Goal: Task Accomplishment & Management: Use online tool/utility

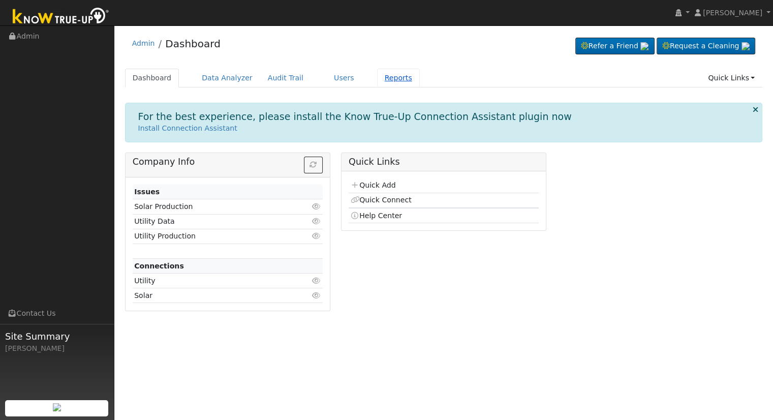
click at [377, 78] on link "Reports" at bounding box center [398, 78] width 43 height 19
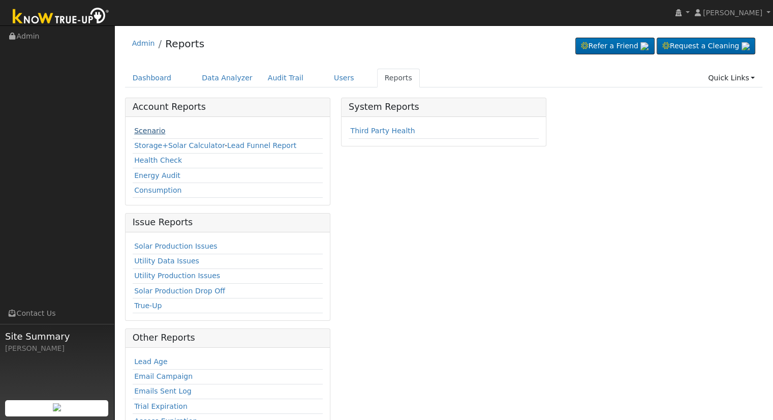
click at [148, 127] on link "Scenario" at bounding box center [149, 131] width 31 height 8
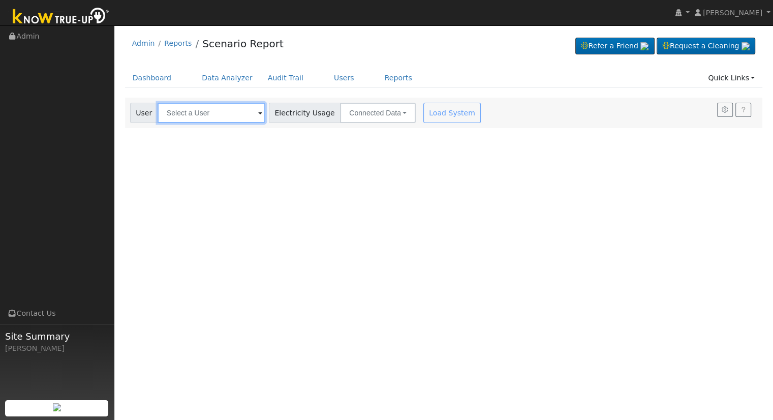
click at [173, 118] on input "text" at bounding box center [212, 113] width 108 height 20
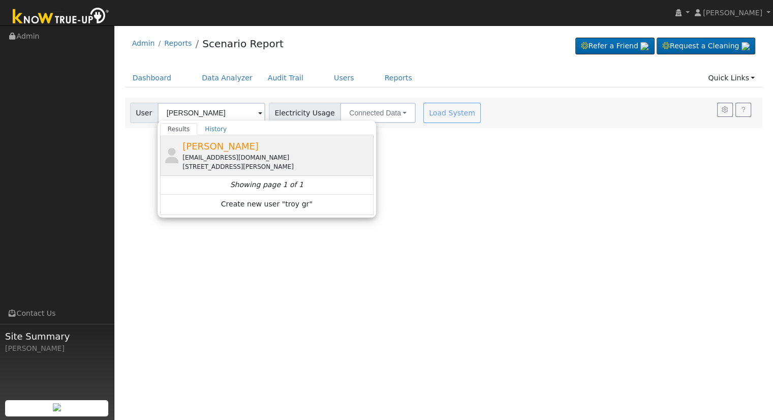
click at [191, 145] on span "[PERSON_NAME]" at bounding box center [220, 146] width 76 height 11
type input "[PERSON_NAME]"
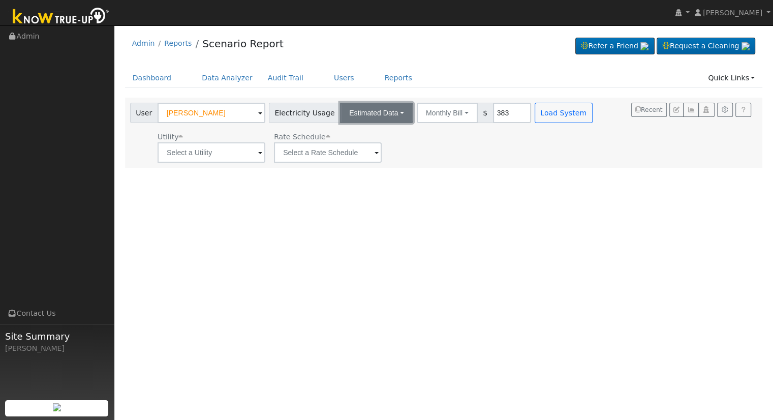
click at [353, 116] on button "Estimated Data" at bounding box center [376, 113] width 73 height 20
click at [356, 145] on link "Estimated Data" at bounding box center [377, 150] width 72 height 14
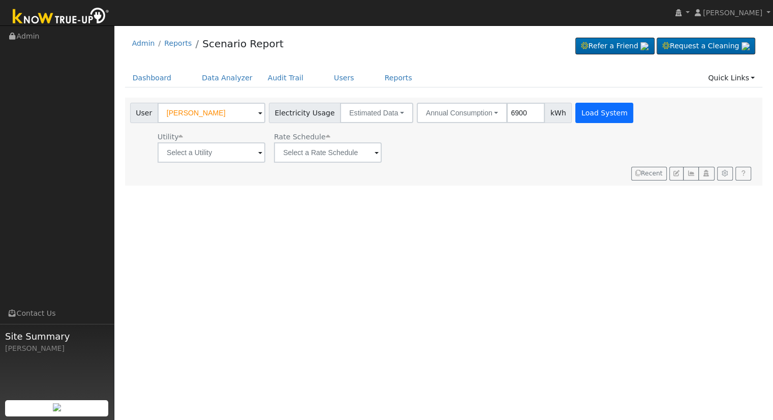
type input "6900"
click at [580, 108] on button "Load System" at bounding box center [604, 113] width 58 height 20
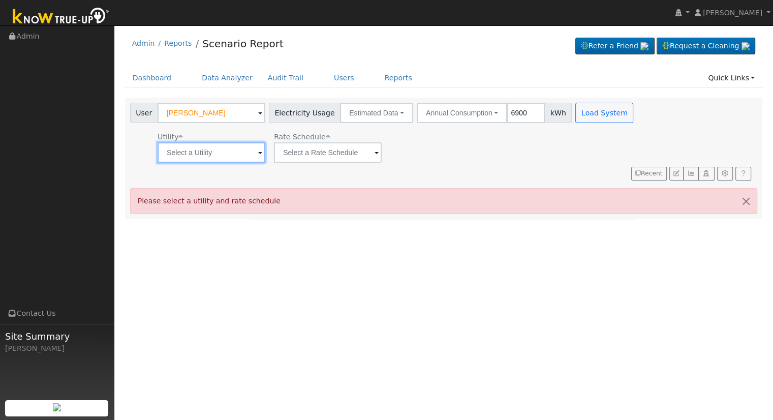
click at [203, 152] on input "text" at bounding box center [212, 152] width 108 height 20
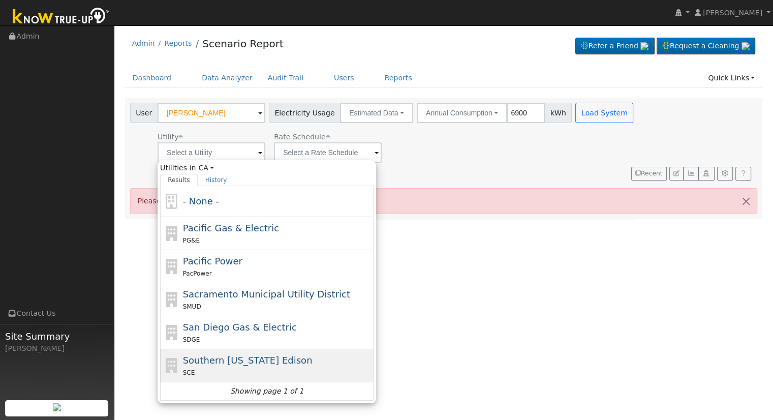
click at [283, 355] on span "Southern [US_STATE] Edison" at bounding box center [248, 360] width 130 height 11
type input "Southern [US_STATE] Edison"
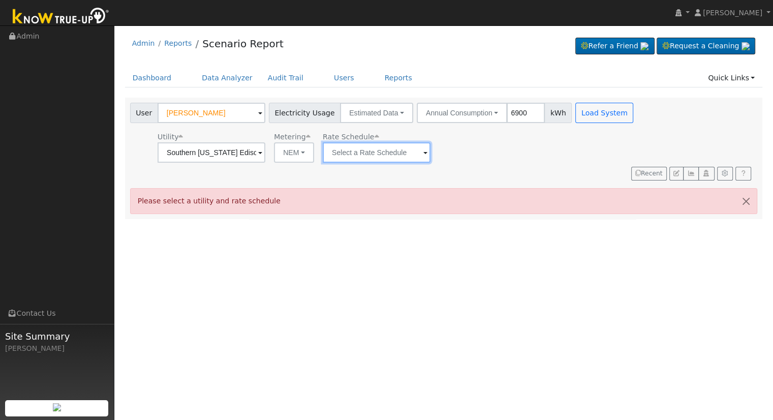
click at [265, 148] on input "text" at bounding box center [212, 152] width 108 height 20
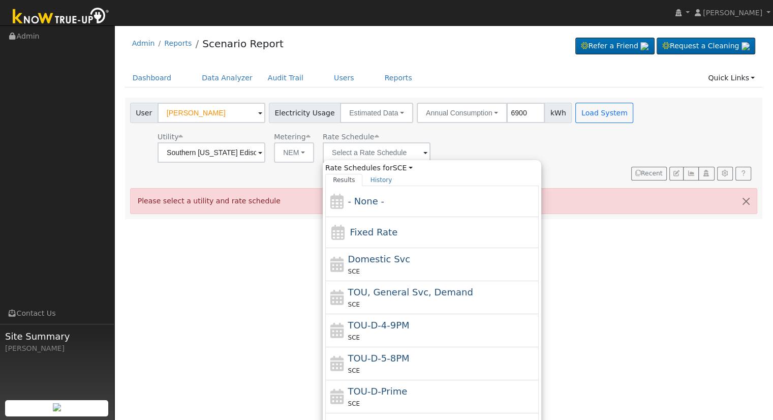
drag, startPoint x: 425, startPoint y: 332, endPoint x: 418, endPoint y: 323, distance: 11.3
click at [425, 332] on div "SCE" at bounding box center [442, 337] width 189 height 11
type input "TOU-D-4-9PM"
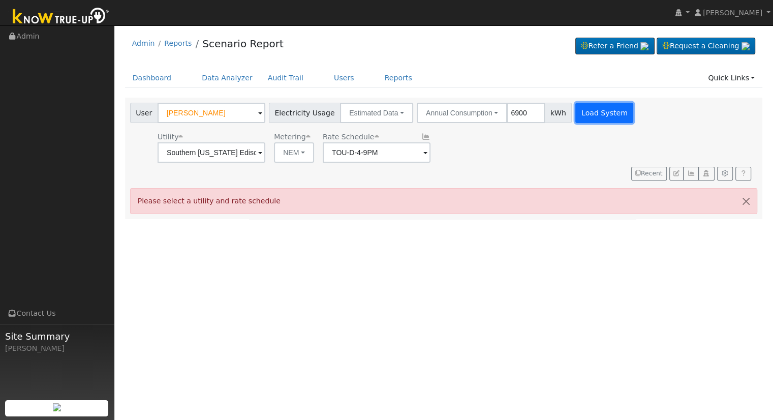
click at [587, 109] on button "Load System" at bounding box center [604, 113] width 58 height 20
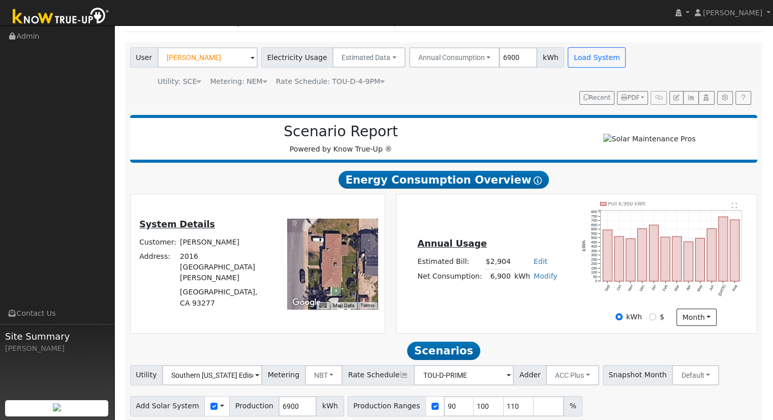
scroll to position [97, 0]
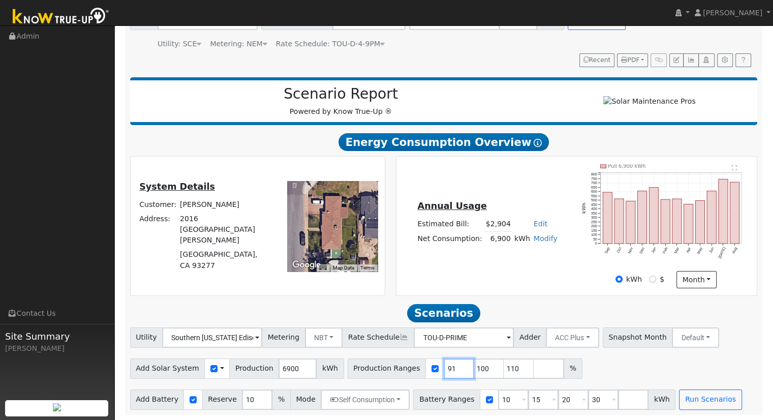
click at [444, 364] on input "91" at bounding box center [459, 368] width 30 height 20
type input "100"
type input "110"
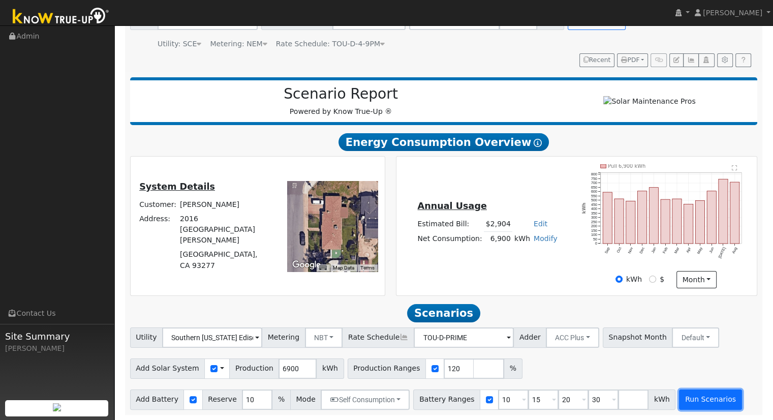
click at [679, 393] on button "Run Scenarios" at bounding box center [710, 399] width 63 height 20
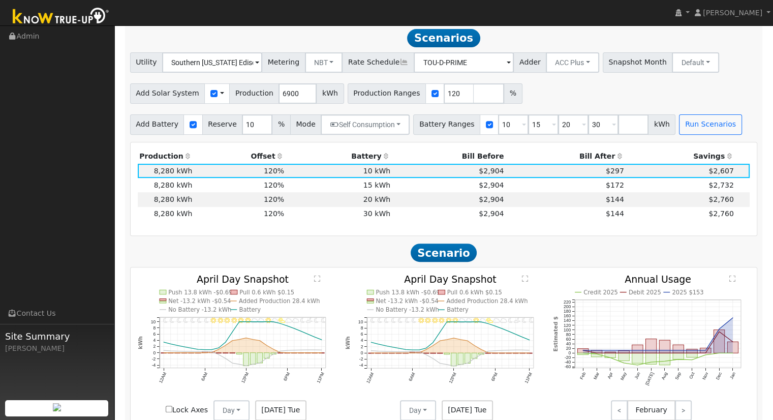
scroll to position [369, 0]
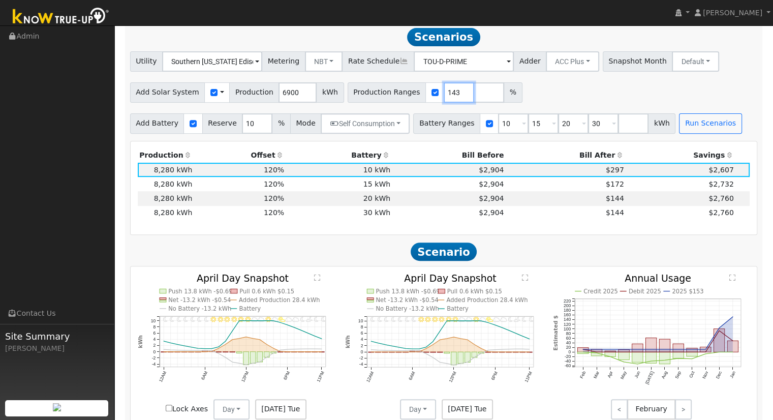
type input "143"
click at [444, 94] on input "143" at bounding box center [459, 92] width 30 height 20
click at [679, 126] on button "Run Scenarios" at bounding box center [710, 123] width 63 height 20
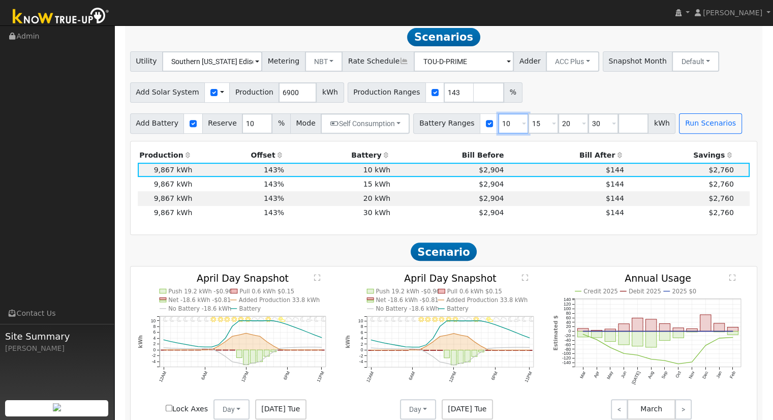
click at [498, 130] on input "10" at bounding box center [513, 123] width 30 height 20
type input "15"
type input "20"
type input "30"
type input "20"
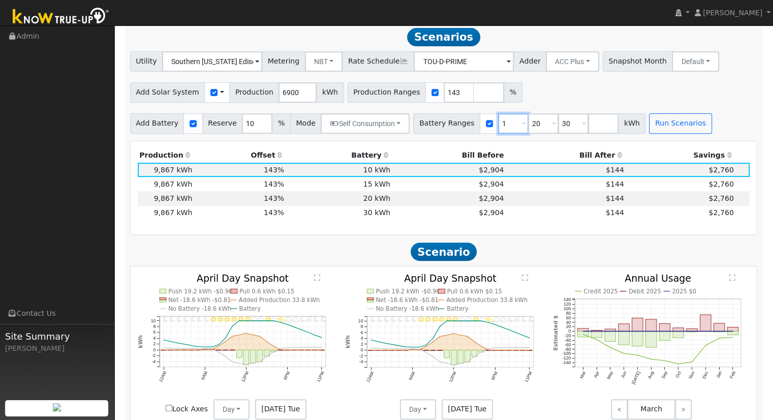
type input "30"
type input "3"
type input "13.5"
click at [602, 94] on div "Add Solar System Use CSV Data Production 6900 kWh Production Ranges 143 %" at bounding box center [443, 91] width 631 height 24
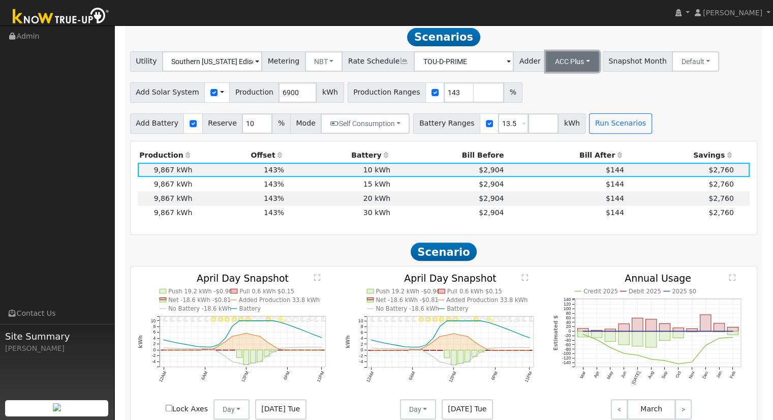
click at [546, 60] on button "ACC Plus" at bounding box center [572, 61] width 53 height 20
click at [555, 89] on link "- None -" at bounding box center [561, 84] width 71 height 14
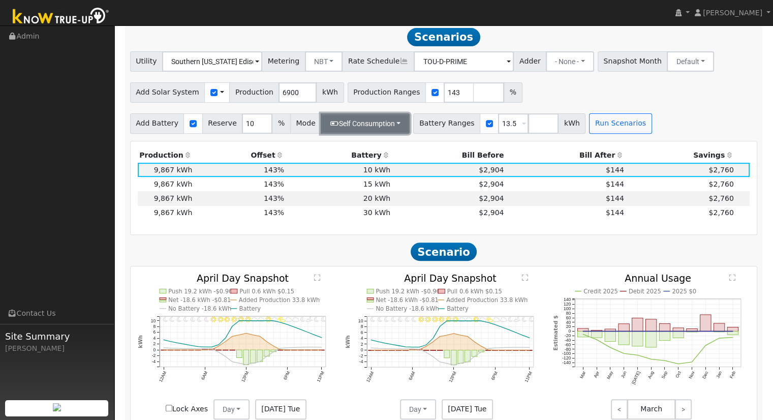
click at [382, 133] on button "Self Consumption" at bounding box center [365, 123] width 89 height 20
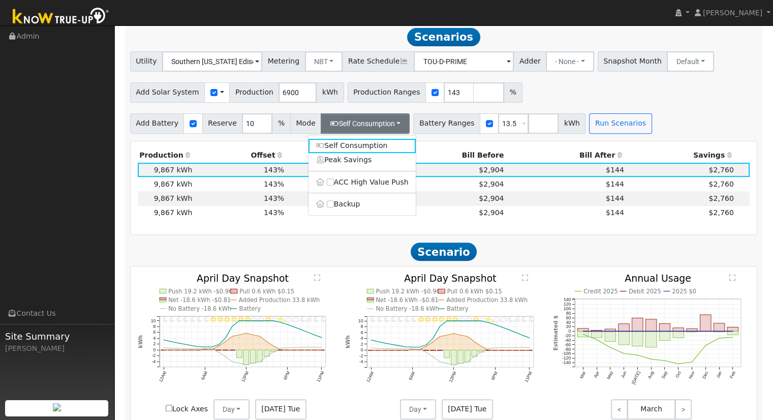
click at [382, 139] on ul "Self Consumption Peak Savings ACC High Value Push Backup" at bounding box center [362, 175] width 108 height 81
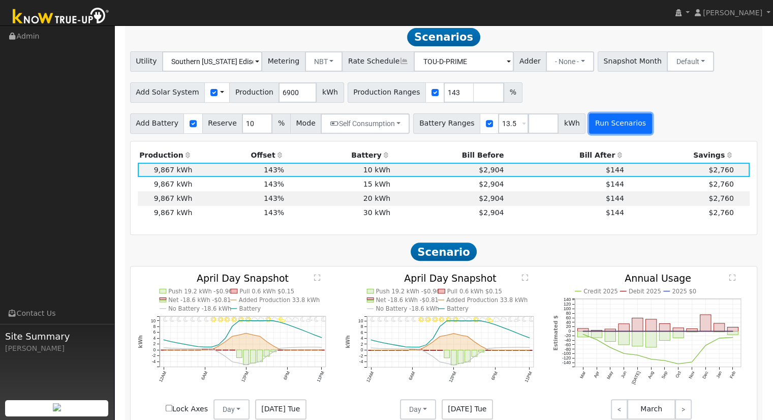
click at [589, 128] on button "Run Scenarios" at bounding box center [620, 123] width 63 height 20
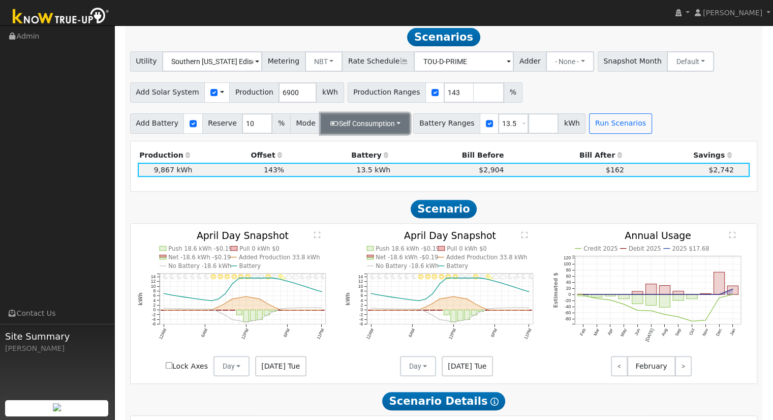
click at [345, 124] on button "Self Consumption" at bounding box center [365, 123] width 89 height 20
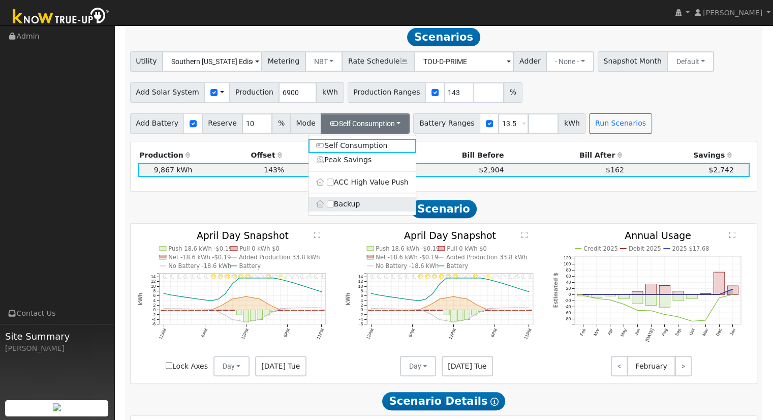
click at [346, 205] on label "Backup" at bounding box center [361, 204] width 107 height 14
click at [334, 205] on input "Backup" at bounding box center [330, 203] width 7 height 7
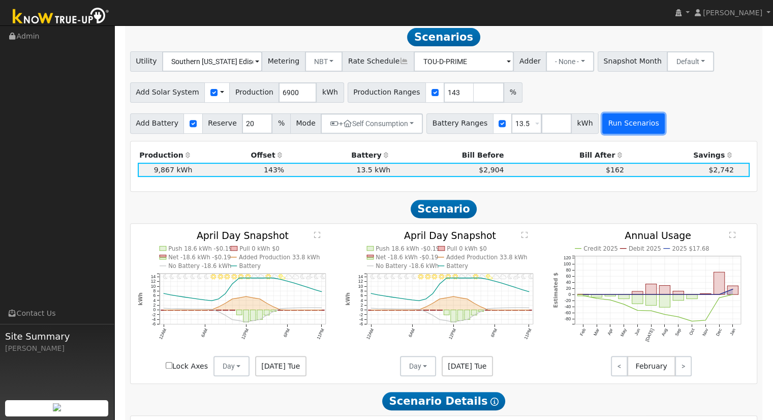
click at [602, 134] on button "Run Scenarios" at bounding box center [633, 123] width 63 height 20
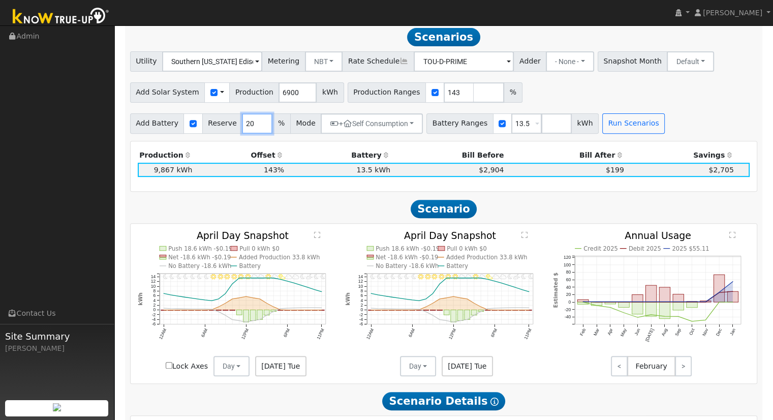
click at [247, 126] on input "20" at bounding box center [257, 123] width 30 height 20
type input "2"
type input "10"
click at [618, 131] on button "Run Scenarios" at bounding box center [633, 123] width 63 height 20
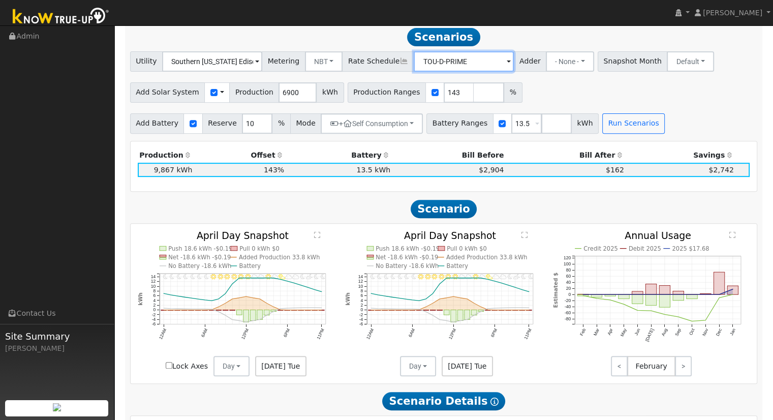
click at [262, 72] on input "TOU-D-PRIME" at bounding box center [212, 61] width 100 height 20
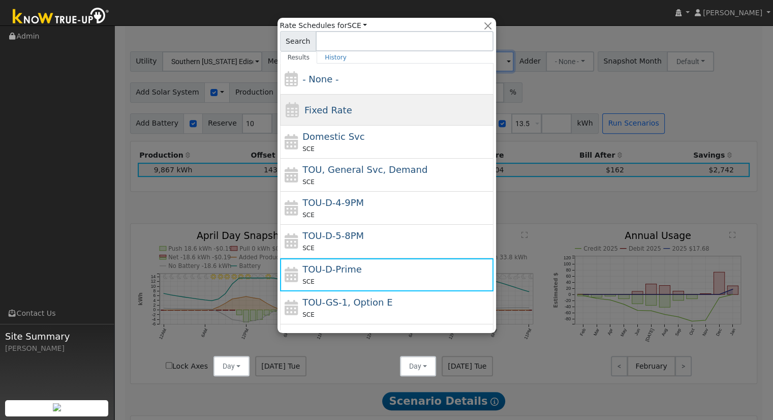
click at [435, 105] on div "Fixed Rate" at bounding box center [386, 110] width 213 height 31
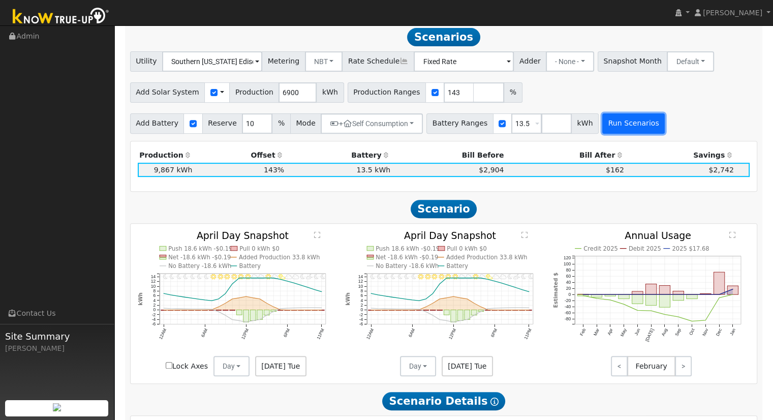
click at [632, 119] on button "Run Scenarios" at bounding box center [633, 123] width 63 height 20
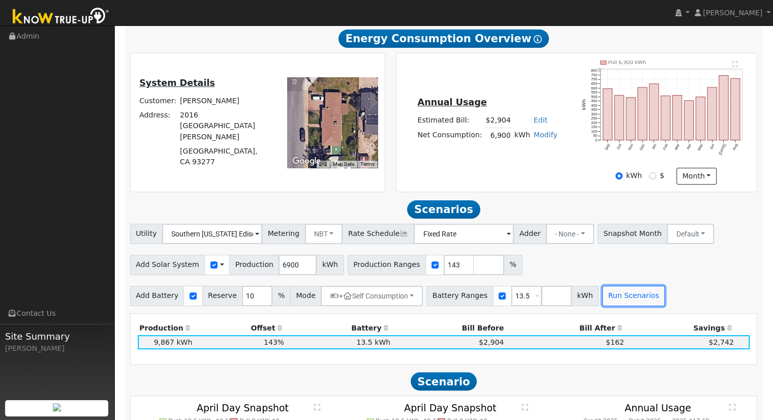
scroll to position [305, 0]
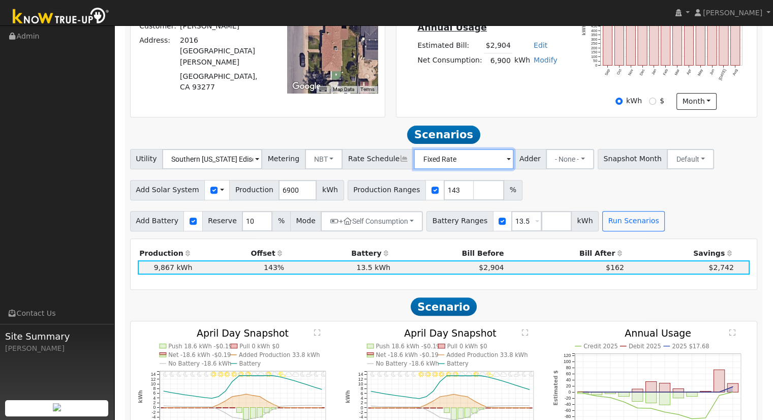
drag, startPoint x: 450, startPoint y: 159, endPoint x: 454, endPoint y: 165, distance: 7.2
click at [262, 159] on input "Fixed Rate" at bounding box center [212, 159] width 100 height 20
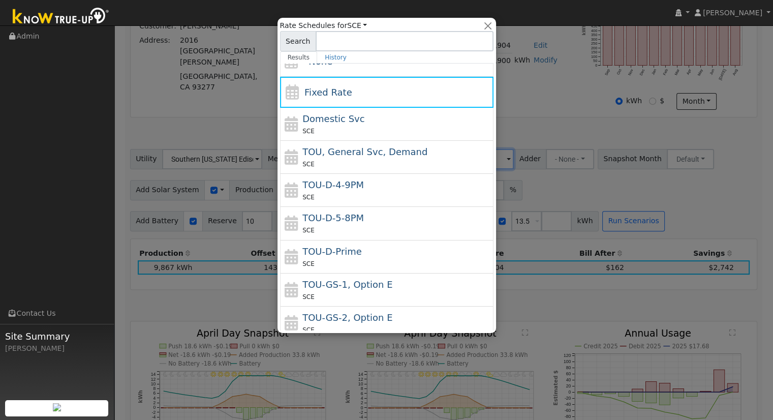
scroll to position [8, 0]
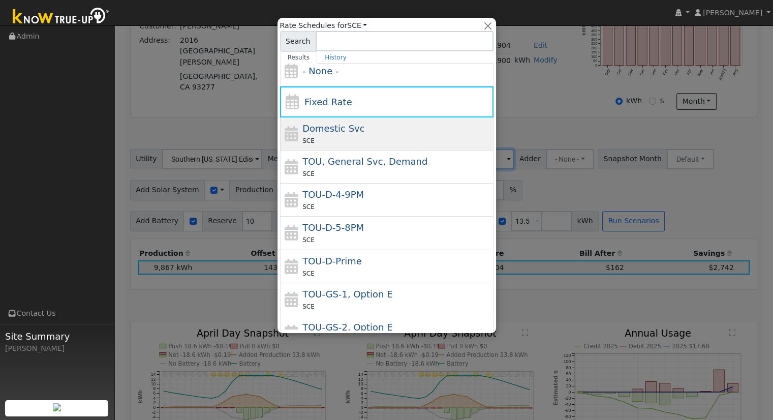
click at [393, 143] on div "SCE" at bounding box center [396, 140] width 189 height 11
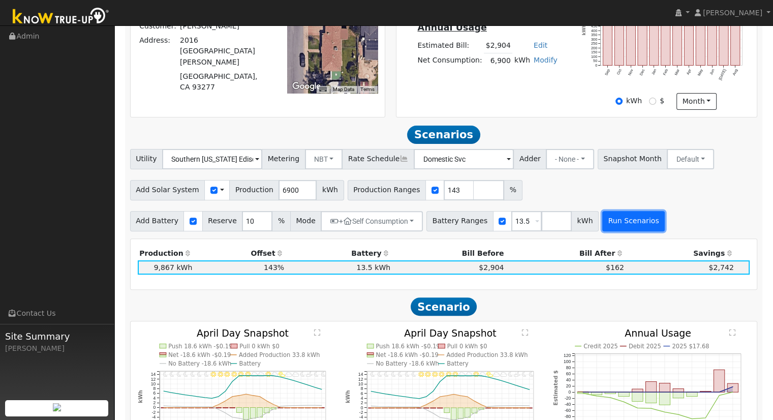
click at [619, 228] on button "Run Scenarios" at bounding box center [633, 221] width 63 height 20
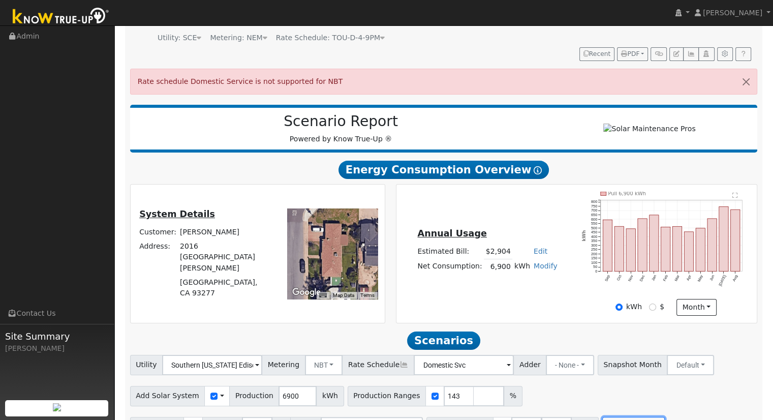
scroll to position [152, 0]
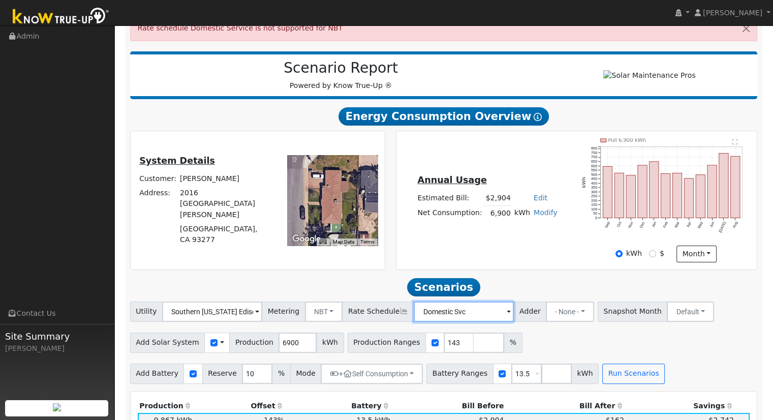
click at [262, 308] on input "Domestic Svc" at bounding box center [212, 311] width 100 height 20
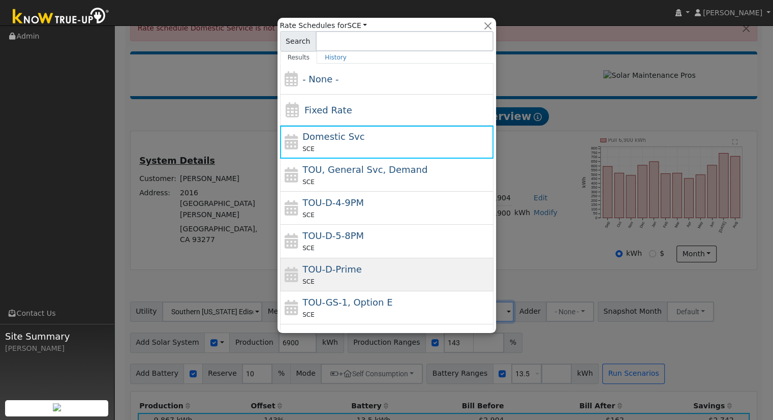
scroll to position [110, 0]
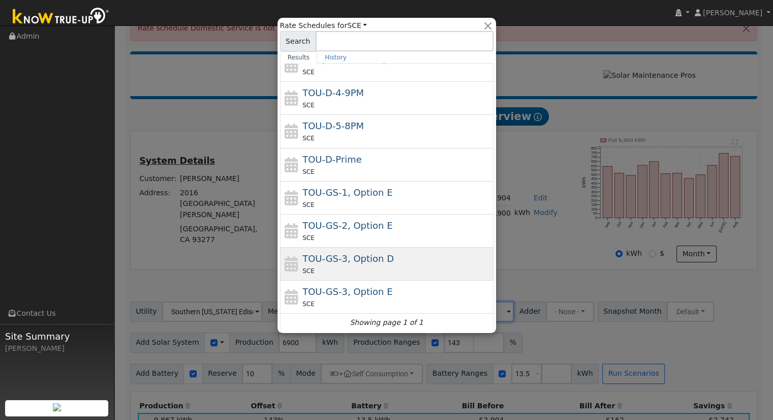
click at [399, 255] on div "TOU-GS-3, Option D SCE" at bounding box center [396, 264] width 189 height 24
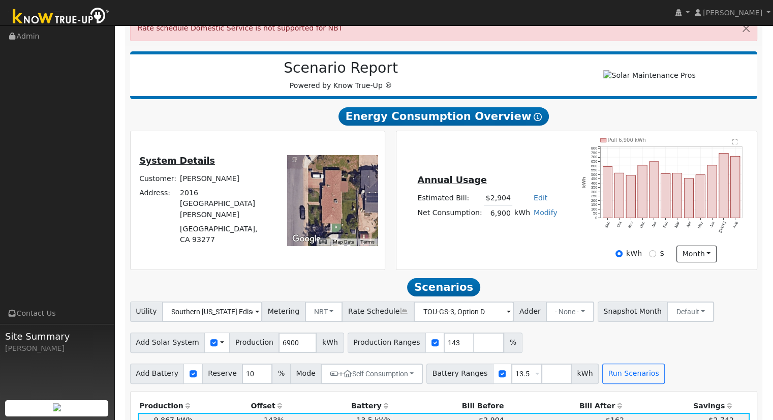
scroll to position [356, 0]
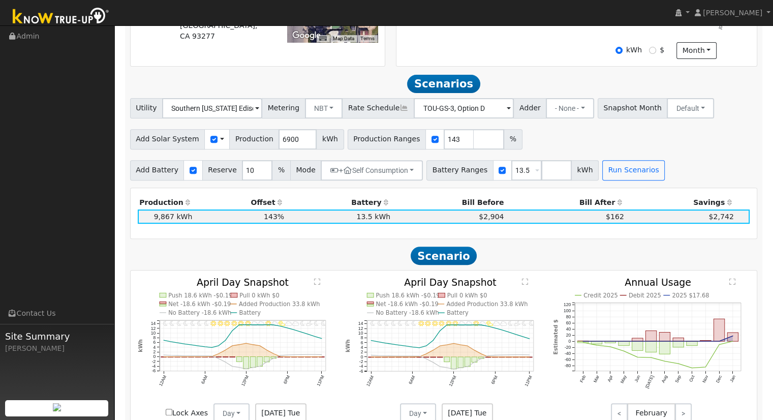
click at [591, 203] on th "Bill After" at bounding box center [566, 202] width 120 height 14
click at [608, 180] on button "Run Scenarios" at bounding box center [633, 170] width 63 height 20
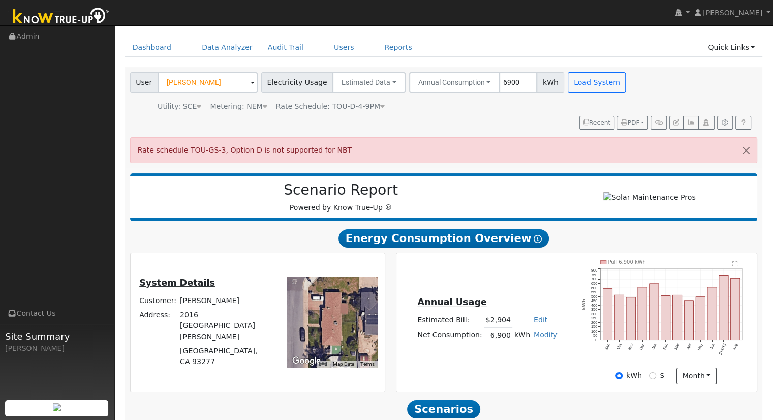
scroll to position [152, 0]
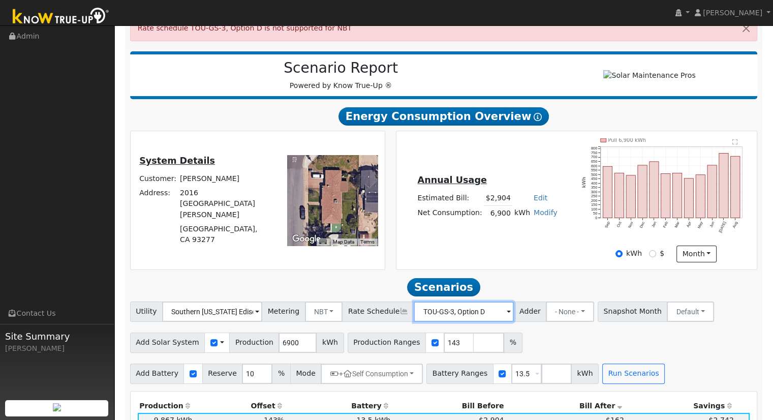
click at [262, 314] on input "TOU-GS-3, Option D" at bounding box center [212, 311] width 100 height 20
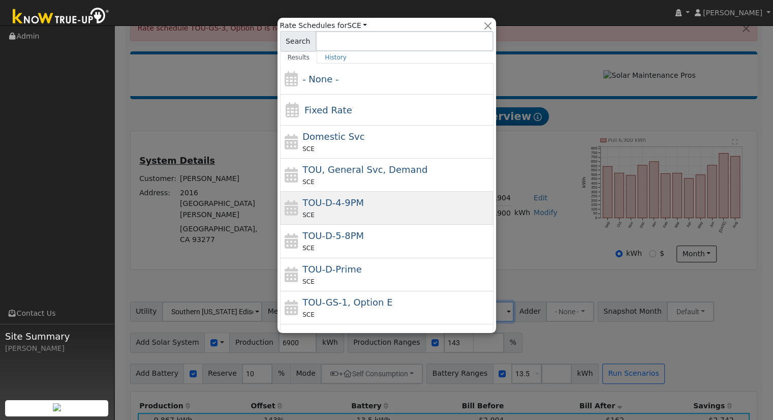
click at [433, 198] on div "TOU-D-4-9PM SCE" at bounding box center [396, 208] width 189 height 24
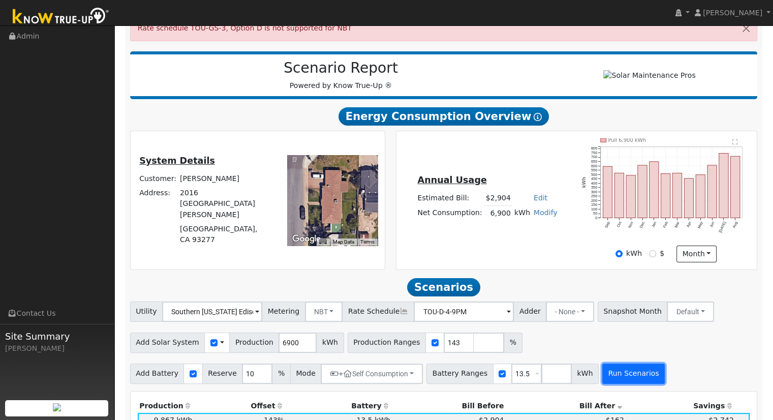
click at [618, 367] on button "Run Scenarios" at bounding box center [633, 373] width 63 height 20
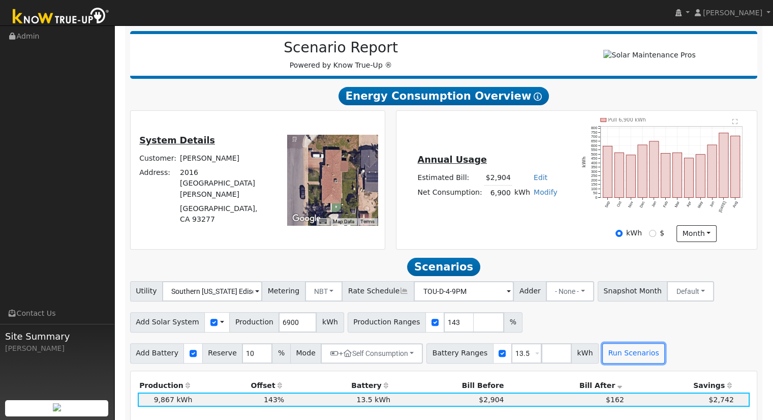
scroll to position [203, 0]
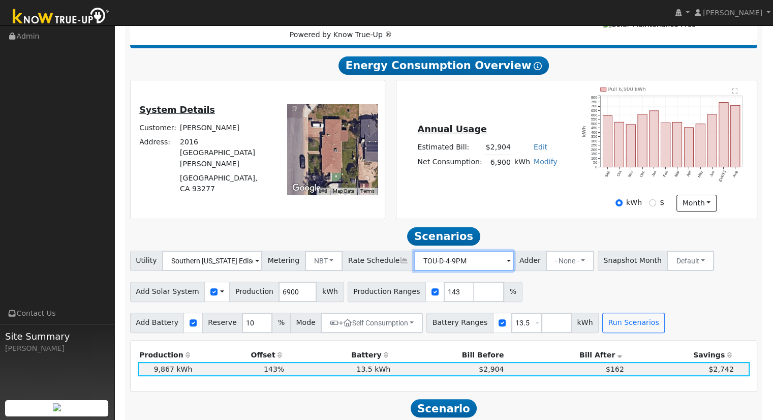
click at [262, 265] on input "TOU-D-4-9PM" at bounding box center [212, 261] width 100 height 20
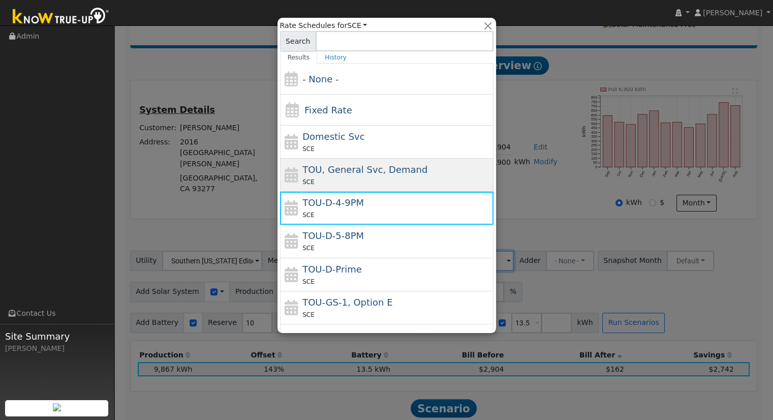
click at [415, 174] on div "TOU, General Svc, Demand SCE" at bounding box center [396, 175] width 189 height 24
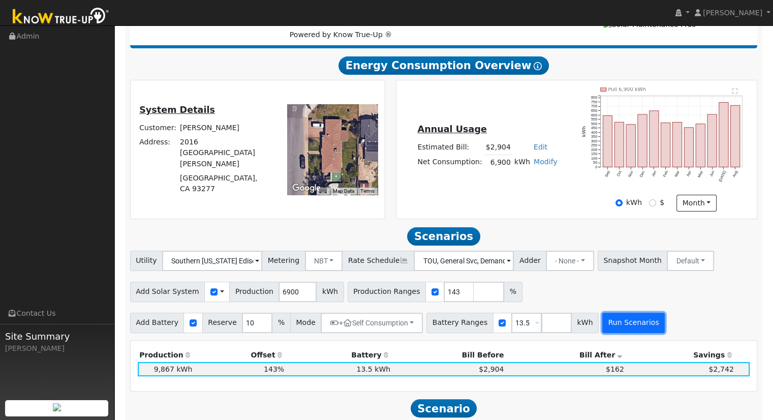
click at [629, 322] on button "Run Scenarios" at bounding box center [633, 323] width 63 height 20
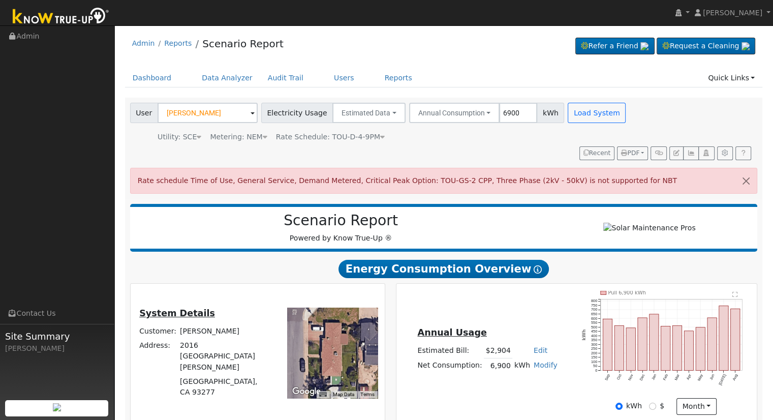
scroll to position [254, 0]
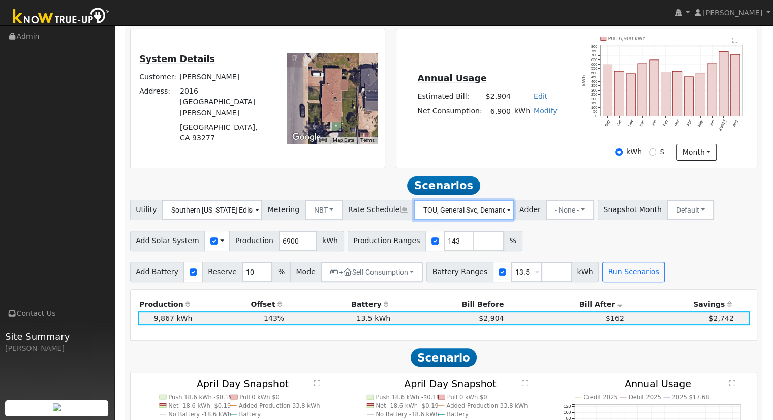
click at [262, 211] on input "TOU, General Svc, Demand" at bounding box center [212, 210] width 100 height 20
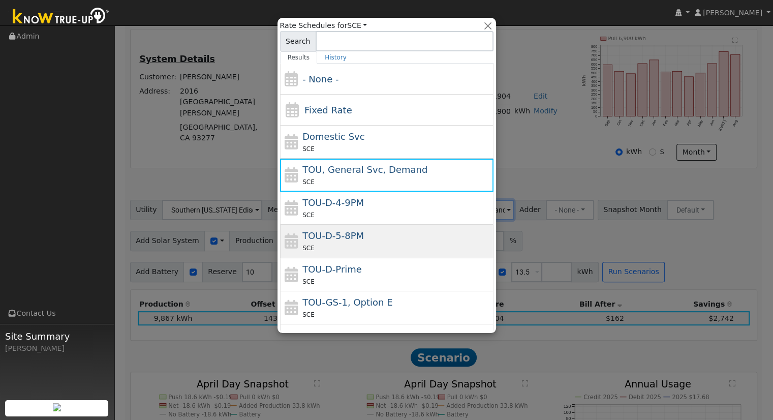
click at [419, 242] on div "SCE" at bounding box center [396, 247] width 189 height 11
type input "TOU-D-5-8PM"
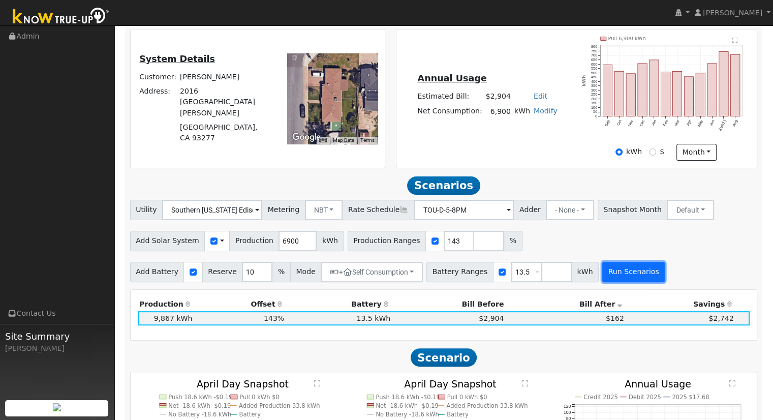
click at [608, 274] on button "Run Scenarios" at bounding box center [633, 272] width 63 height 20
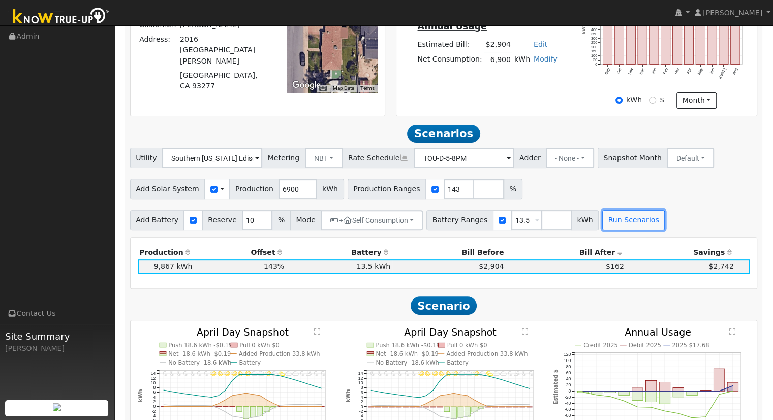
scroll to position [457, 0]
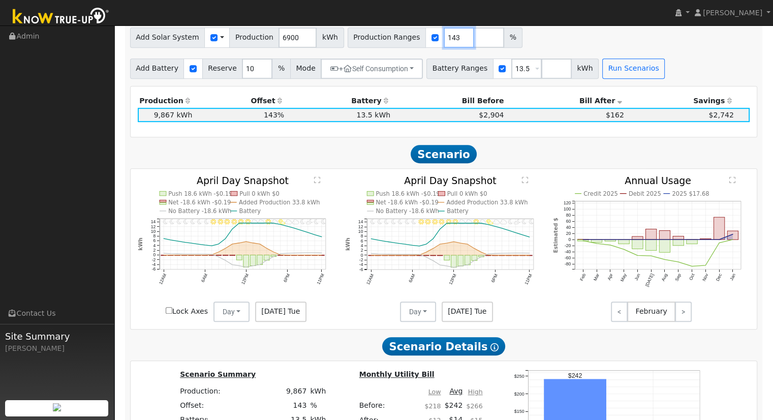
click at [444, 40] on input "143" at bounding box center [459, 37] width 30 height 20
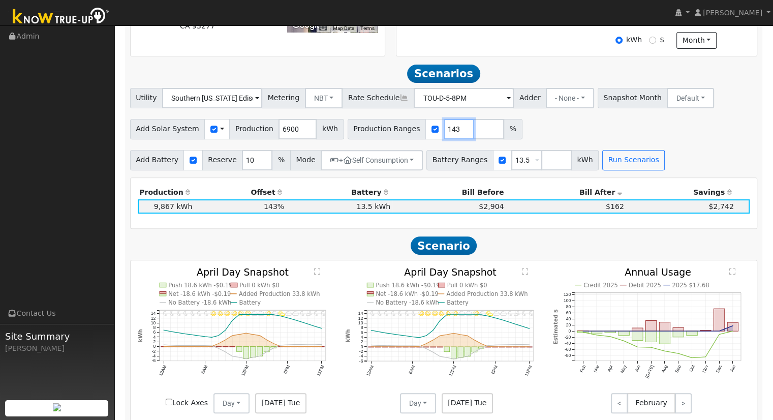
scroll to position [305, 0]
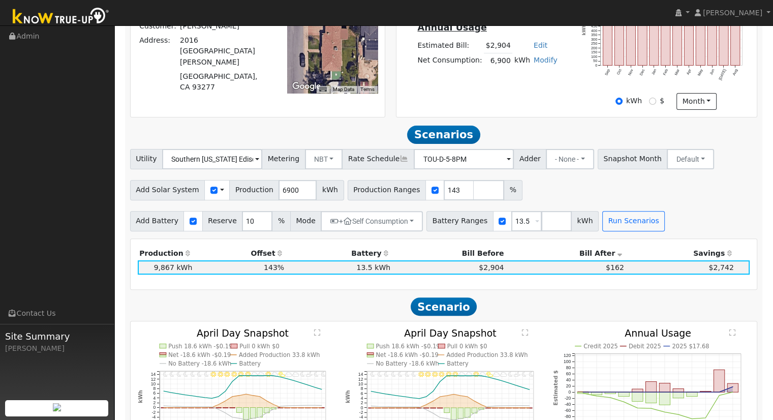
click at [616, 268] on span "$162" at bounding box center [615, 267] width 18 height 8
click at [262, 167] on input "TOU-D-5-8PM" at bounding box center [212, 159] width 100 height 20
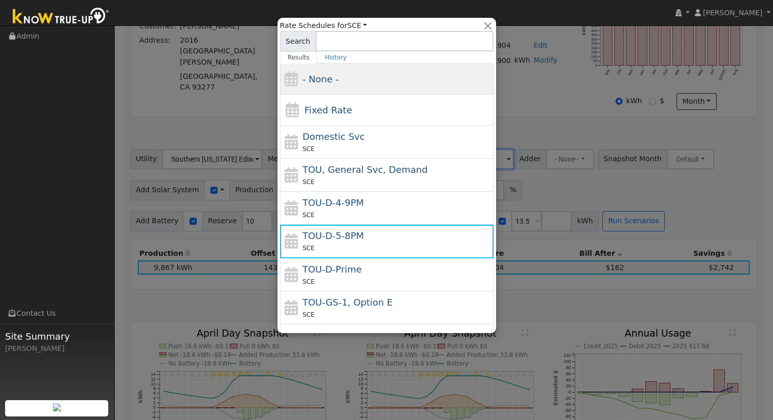
click at [396, 81] on div "- None -" at bounding box center [396, 79] width 189 height 14
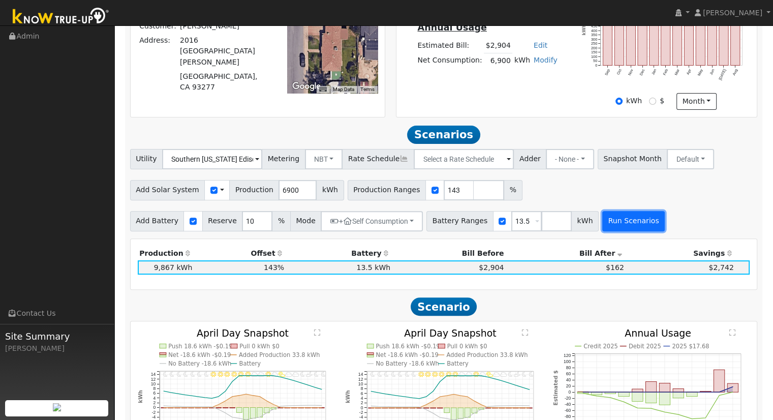
click at [602, 228] on button "Run Scenarios" at bounding box center [633, 221] width 63 height 20
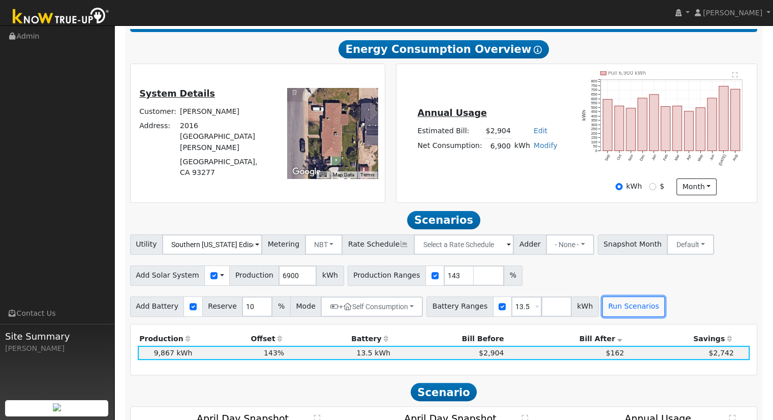
scroll to position [356, 0]
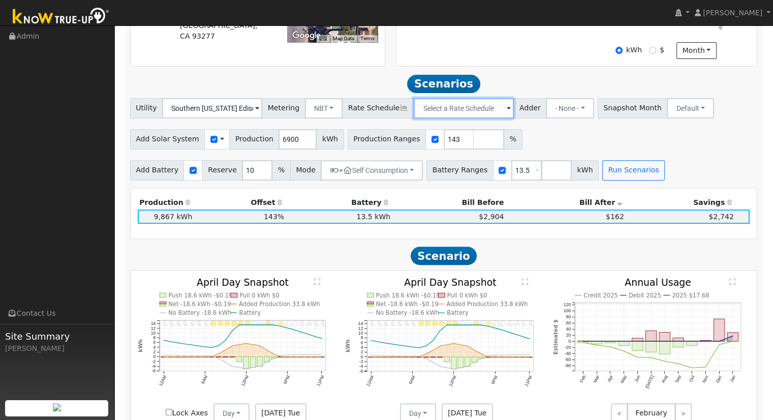
click at [262, 118] on input "text" at bounding box center [212, 108] width 100 height 20
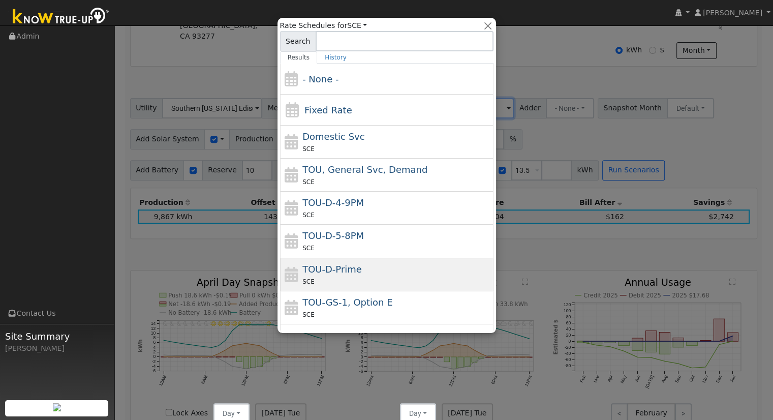
click at [439, 265] on div "TOU-D-Prime SCE" at bounding box center [396, 274] width 189 height 24
type input "TOU-D-Prime"
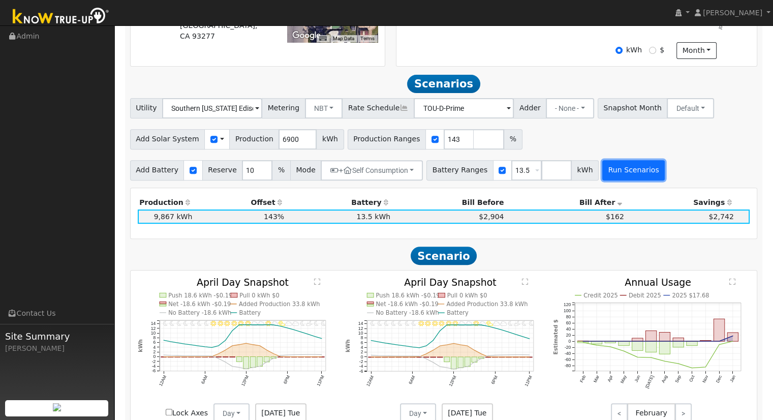
click at [631, 179] on button "Run Scenarios" at bounding box center [633, 170] width 63 height 20
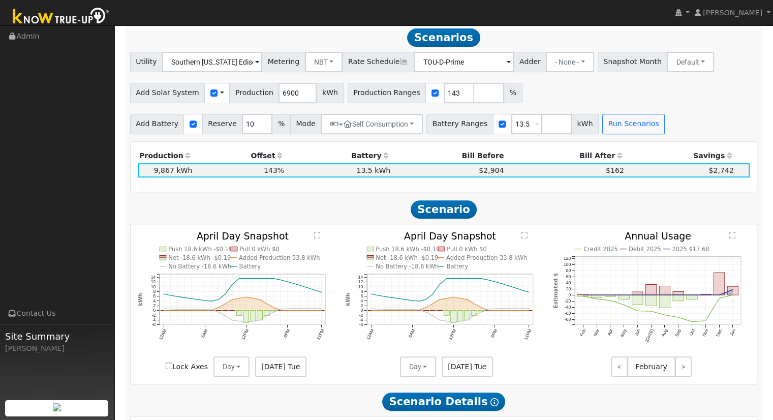
scroll to position [369, 0]
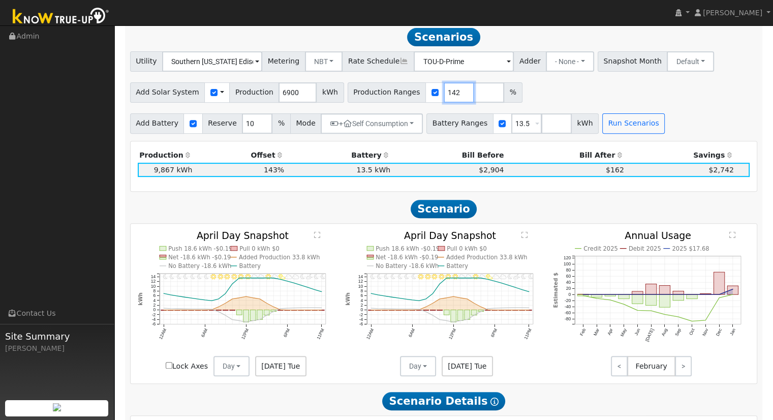
click at [445, 98] on input "142" at bounding box center [459, 92] width 30 height 20
click at [445, 98] on input "141" at bounding box center [459, 92] width 30 height 20
click at [445, 98] on input "140" at bounding box center [459, 92] width 30 height 20
click at [445, 98] on input "139" at bounding box center [459, 92] width 30 height 20
click at [445, 98] on input "138" at bounding box center [459, 92] width 30 height 20
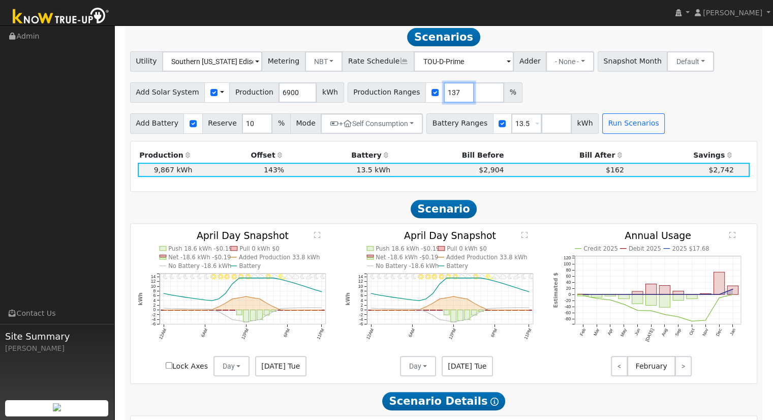
type input "137"
click at [445, 98] on input "137" at bounding box center [459, 92] width 30 height 20
click at [628, 122] on button "Run Scenarios" at bounding box center [633, 123] width 63 height 20
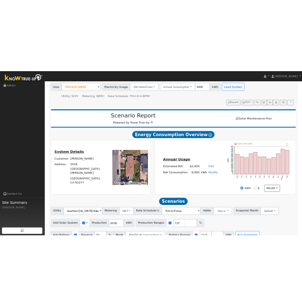
scroll to position [64, 0]
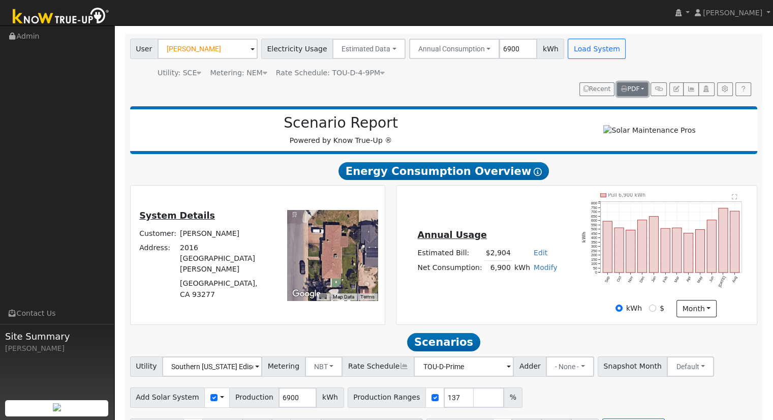
click at [622, 82] on button "PDF" at bounding box center [632, 89] width 31 height 14
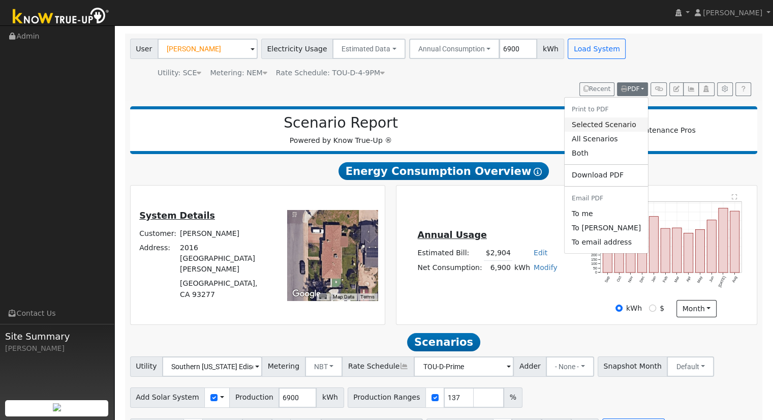
click at [625, 120] on link "Selected Scenario" at bounding box center [606, 124] width 83 height 14
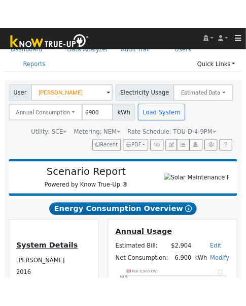
scroll to position [64, 342]
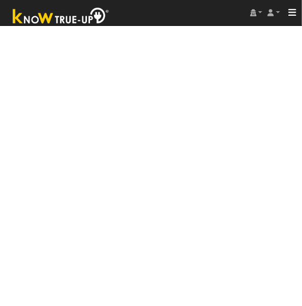
drag, startPoint x: 136, startPoint y: 51, endPoint x: 651, endPoint y: 78, distance: 515.4
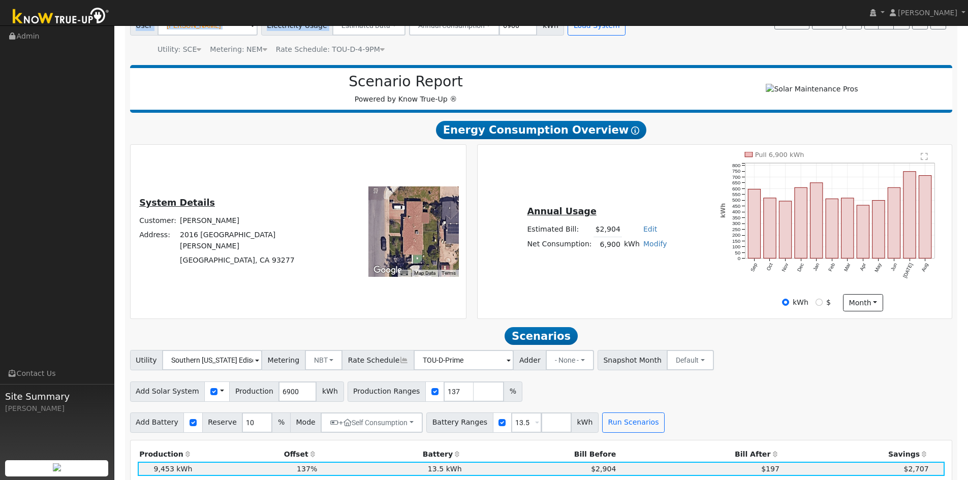
scroll to position [0, 0]
